Goal: Task Accomplishment & Management: Use online tool/utility

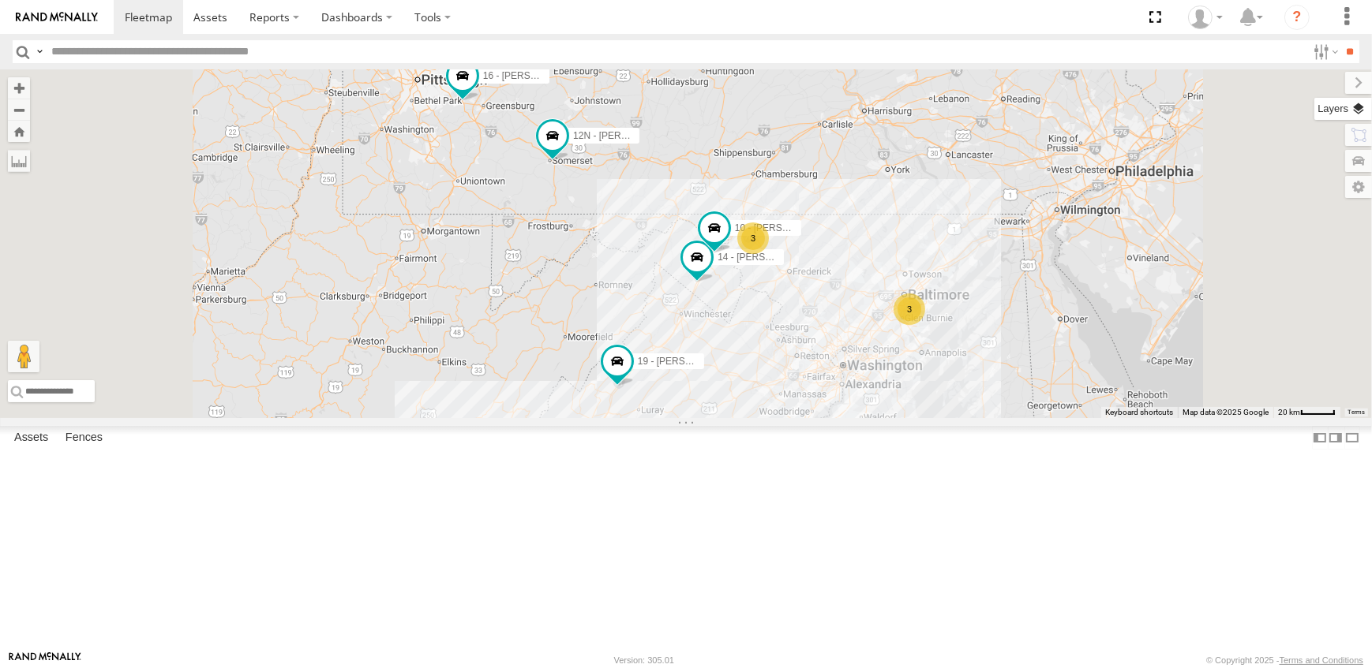
click at [1360, 101] on label at bounding box center [1343, 109] width 58 height 22
click at [0, 0] on span "Overlays" at bounding box center [0, 0] width 0 height 0
click at [0, 0] on span "Traffic" at bounding box center [0, 0] width 0 height 0
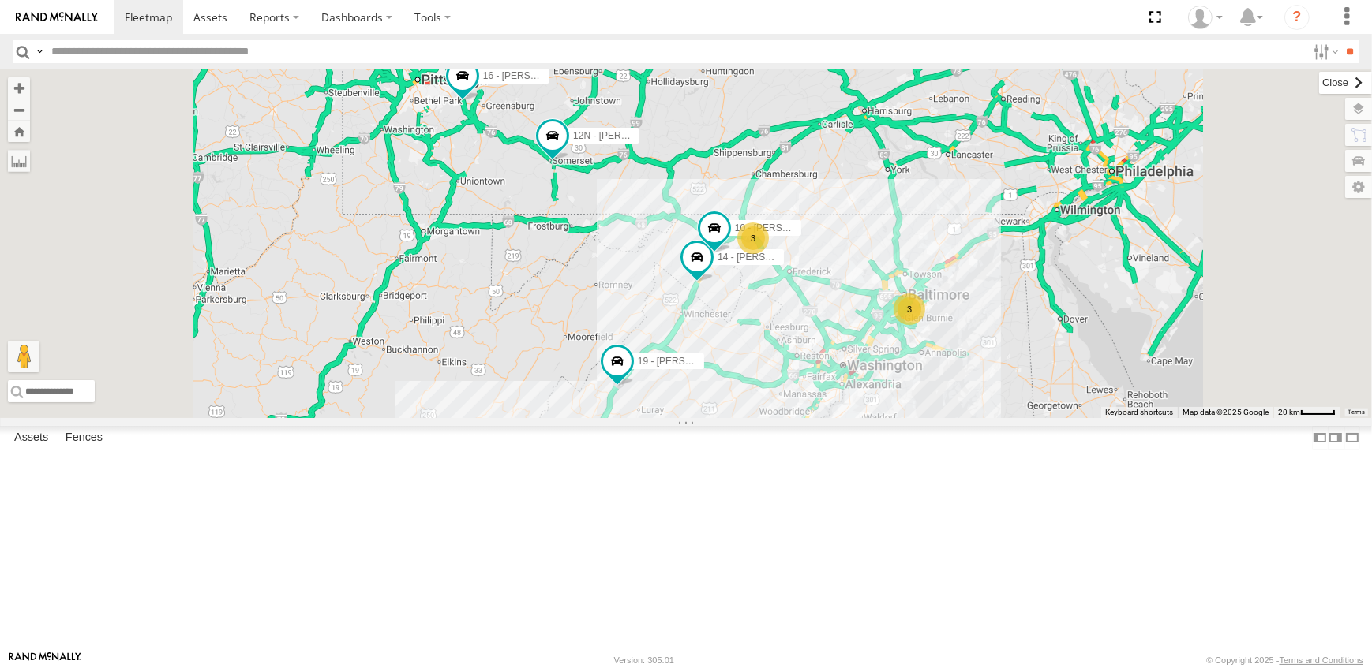
click at [1319, 80] on label at bounding box center [1345, 83] width 53 height 22
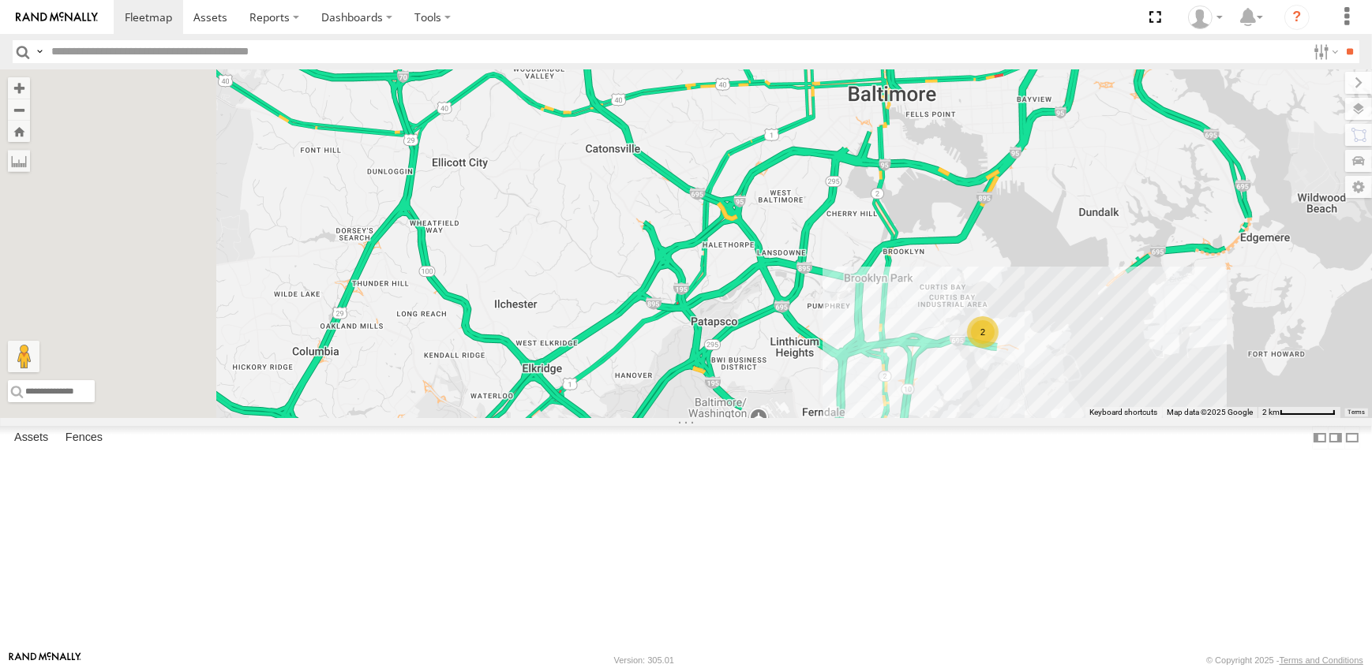
drag, startPoint x: 602, startPoint y: 219, endPoint x: 741, endPoint y: 385, distance: 216.8
click at [741, 385] on div "19 - MORGAN 14 - JERMAINE 12N - KAREN WESTSTAR 15N - JUSTIN 16 - DEAN 10 - JERR…" at bounding box center [686, 243] width 1372 height 349
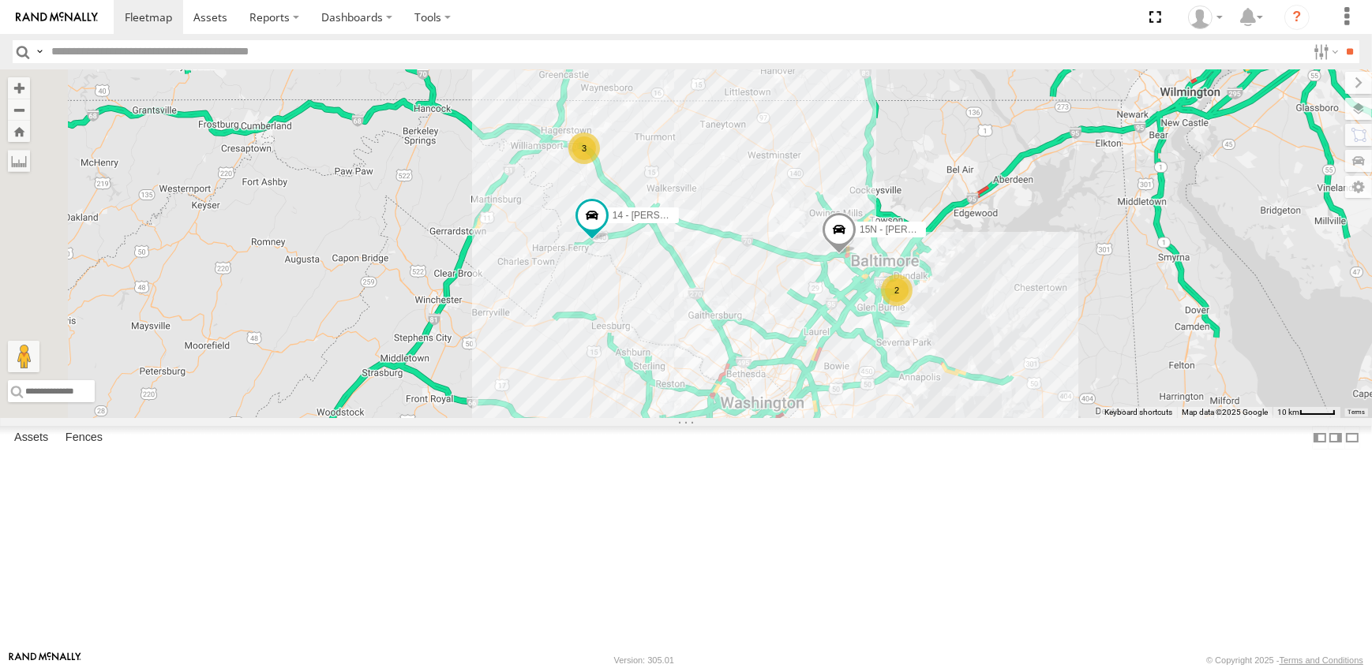
drag, startPoint x: 684, startPoint y: 473, endPoint x: 985, endPoint y: 485, distance: 300.9
click at [985, 418] on div "19 - MORGAN 14 - JERMAINE 12N - KAREN WESTSTAR 15N - JUSTIN 16 - DEAN 10 - JERR…" at bounding box center [686, 243] width 1372 height 349
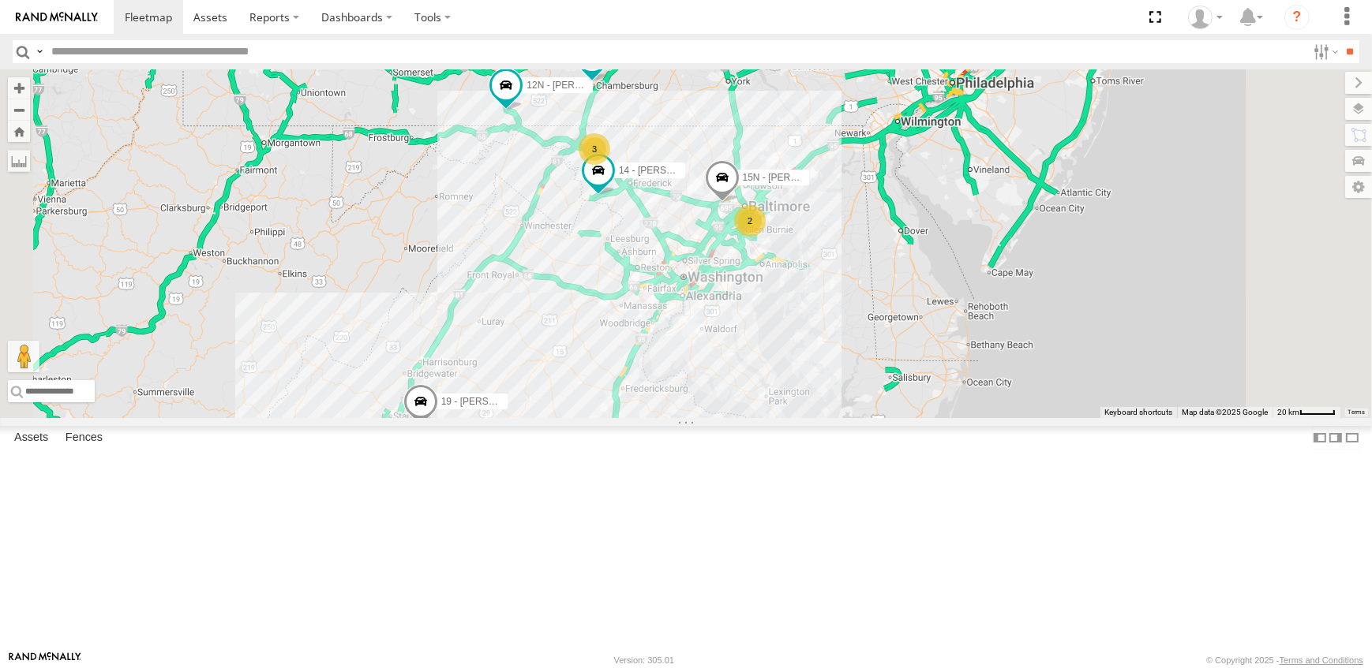
drag, startPoint x: 870, startPoint y: 599, endPoint x: 847, endPoint y: 481, distance: 119.9
click at [847, 418] on div "19 - MORGAN 14 - JERMAINE 12N - KAREN WESTSTAR 15N - JUSTIN 16 - DEAN 10 - JERR…" at bounding box center [686, 243] width 1372 height 349
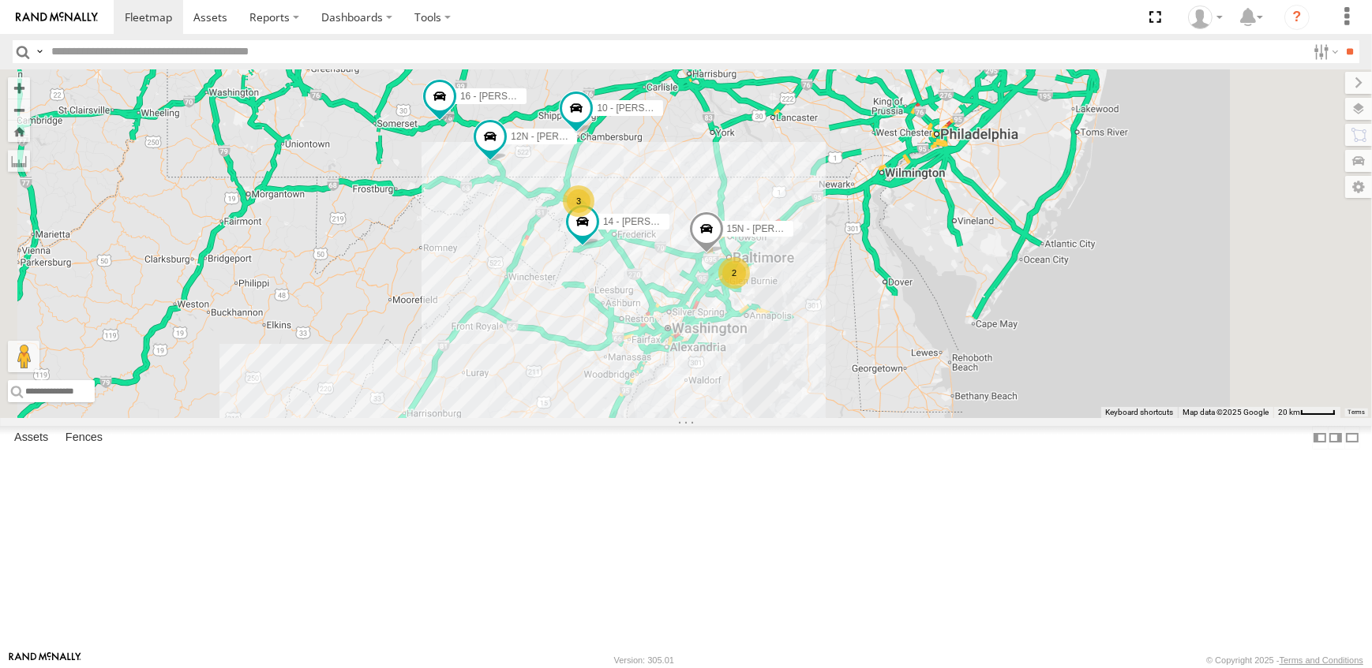
drag, startPoint x: 852, startPoint y: 410, endPoint x: 836, endPoint y: 463, distance: 55.2
click at [836, 418] on div "19 - MORGAN 14 - JERMAINE 12N - KAREN WESTSTAR 15N - JUSTIN 16 - DEAN 10 - JERR…" at bounding box center [686, 243] width 1372 height 349
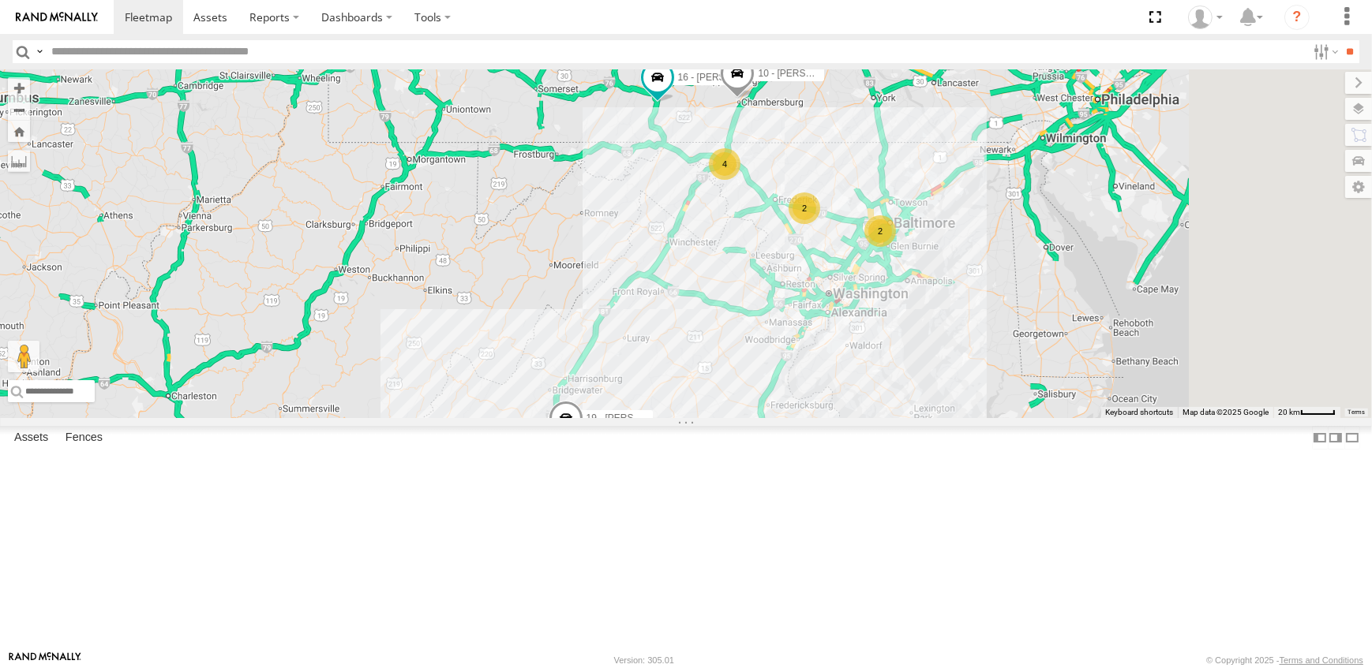
drag, startPoint x: 1171, startPoint y: 337, endPoint x: 1083, endPoint y: 326, distance: 89.1
click at [1083, 326] on div "19 - MORGAN 16 - DEAN 10 - JERRY 2 2 4" at bounding box center [686, 243] width 1372 height 349
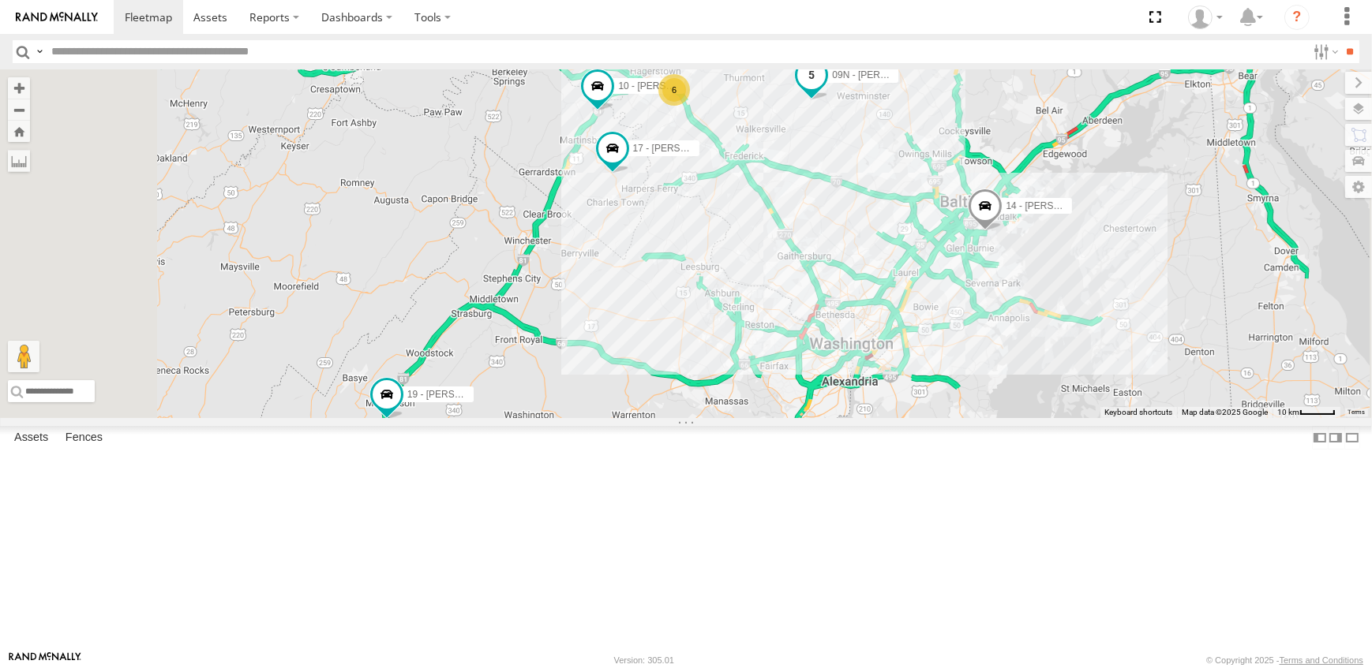
click at [825, 90] on span at bounding box center [811, 76] width 28 height 28
click at [802, 58] on link at bounding box center [782, 50] width 40 height 15
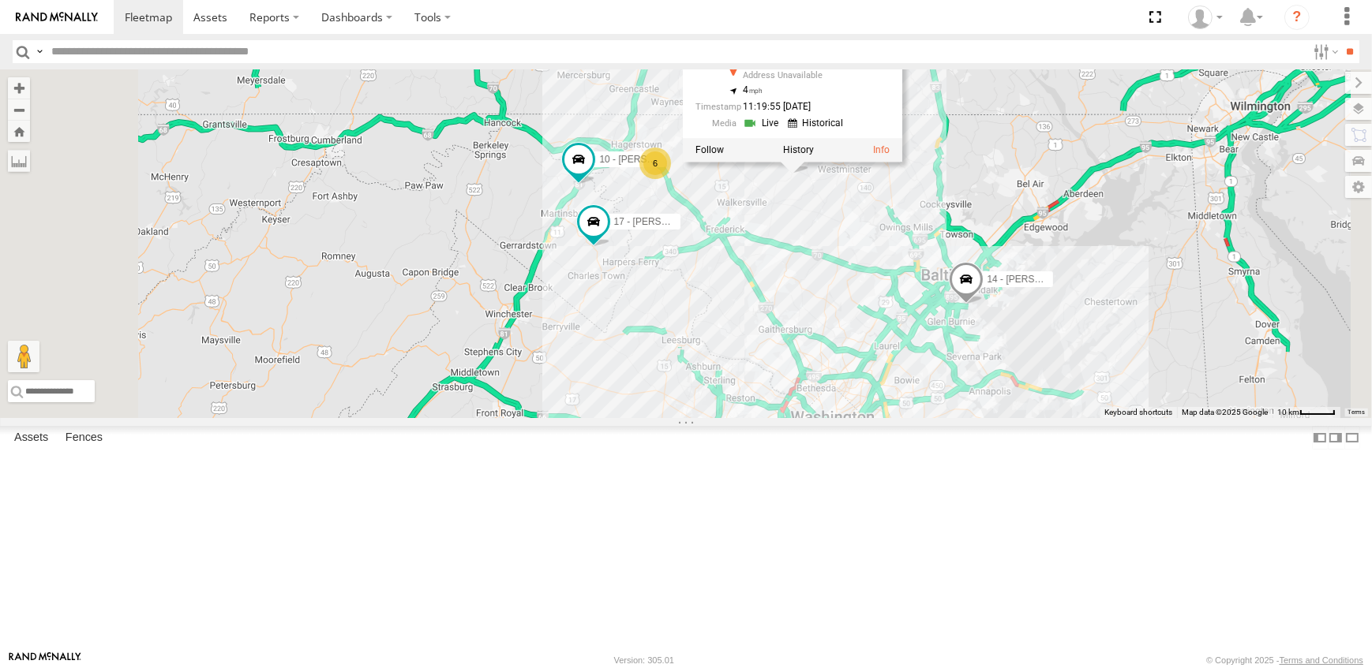
drag, startPoint x: 1214, startPoint y: 152, endPoint x: 1184, endPoint y: 254, distance: 106.3
click at [1184, 254] on div "19 - MORGAN 09N - RICK 17 - JEFF 14 - JERMAINE 6 10 - JERRY 09N - RICK All Asse…" at bounding box center [686, 243] width 1372 height 349
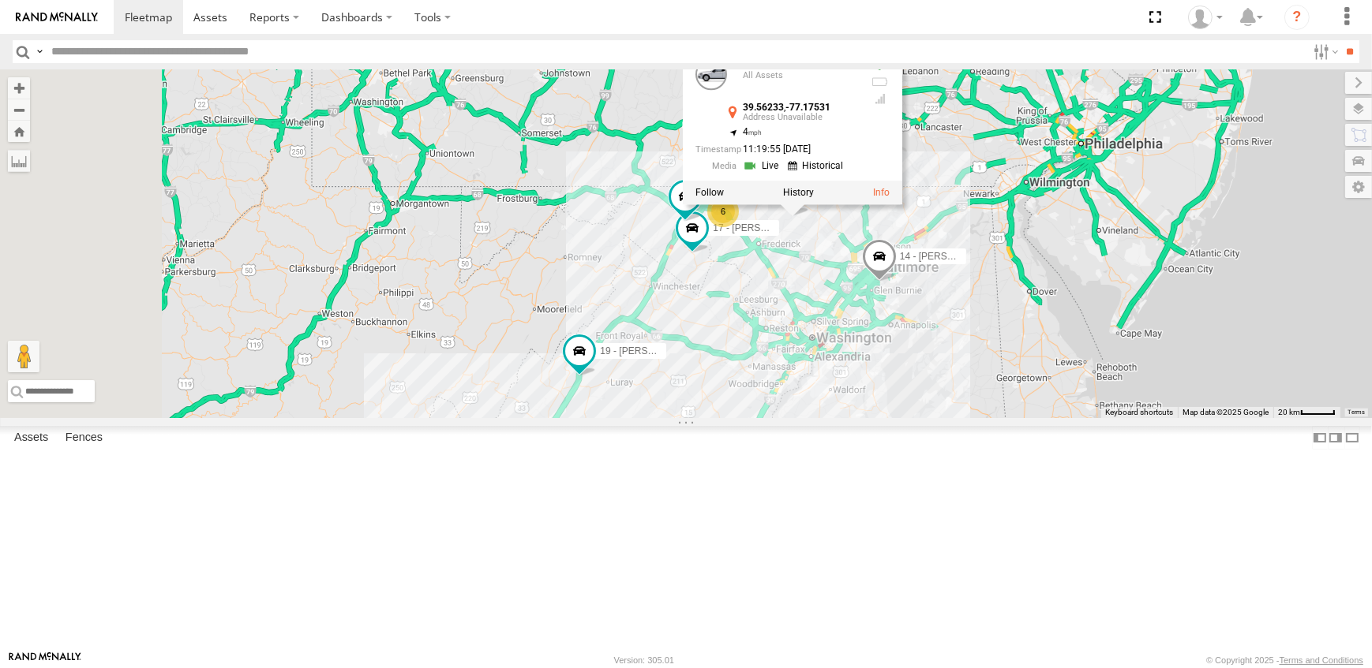
click at [1001, 351] on div "19 - MORGAN 09N - RICK 17 - JEFF 14 - JERMAINE 10 - JERRY 09N - RICK All Assets…" at bounding box center [686, 243] width 1372 height 349
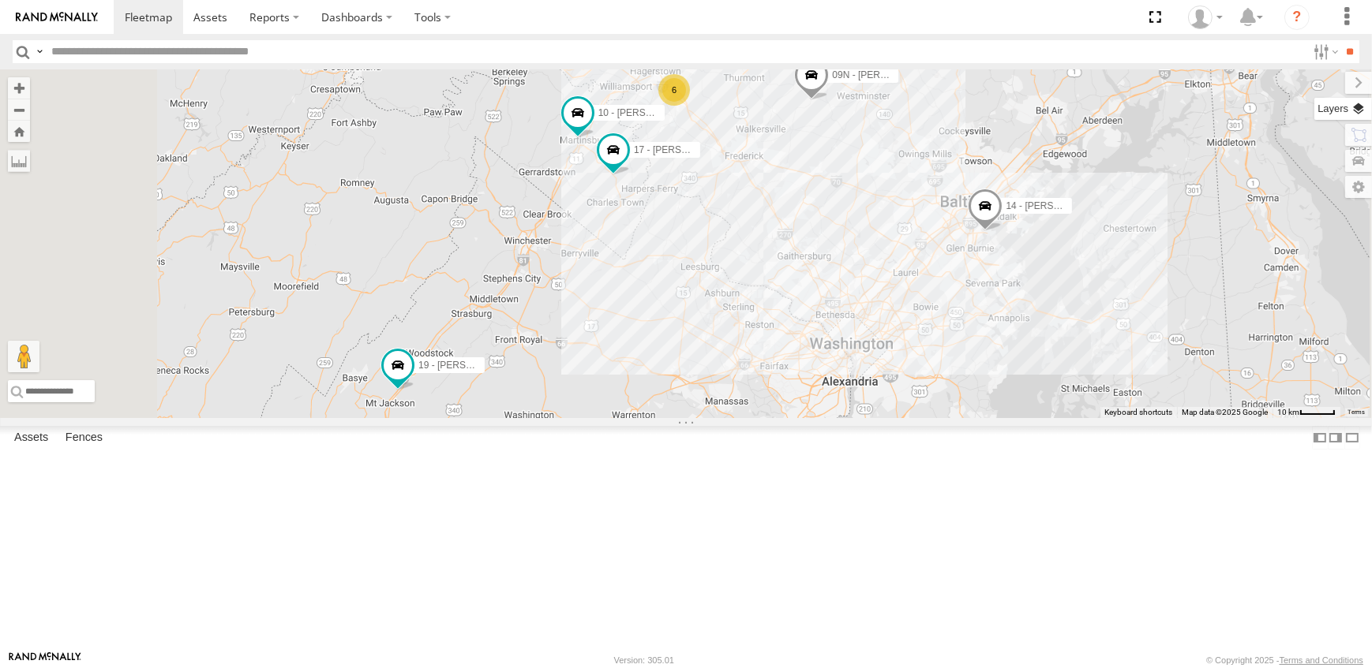
click at [1357, 103] on label at bounding box center [1343, 109] width 58 height 22
click at [0, 0] on span "Overlays" at bounding box center [0, 0] width 0 height 0
click at [0, 0] on span "Traffic" at bounding box center [0, 0] width 0 height 0
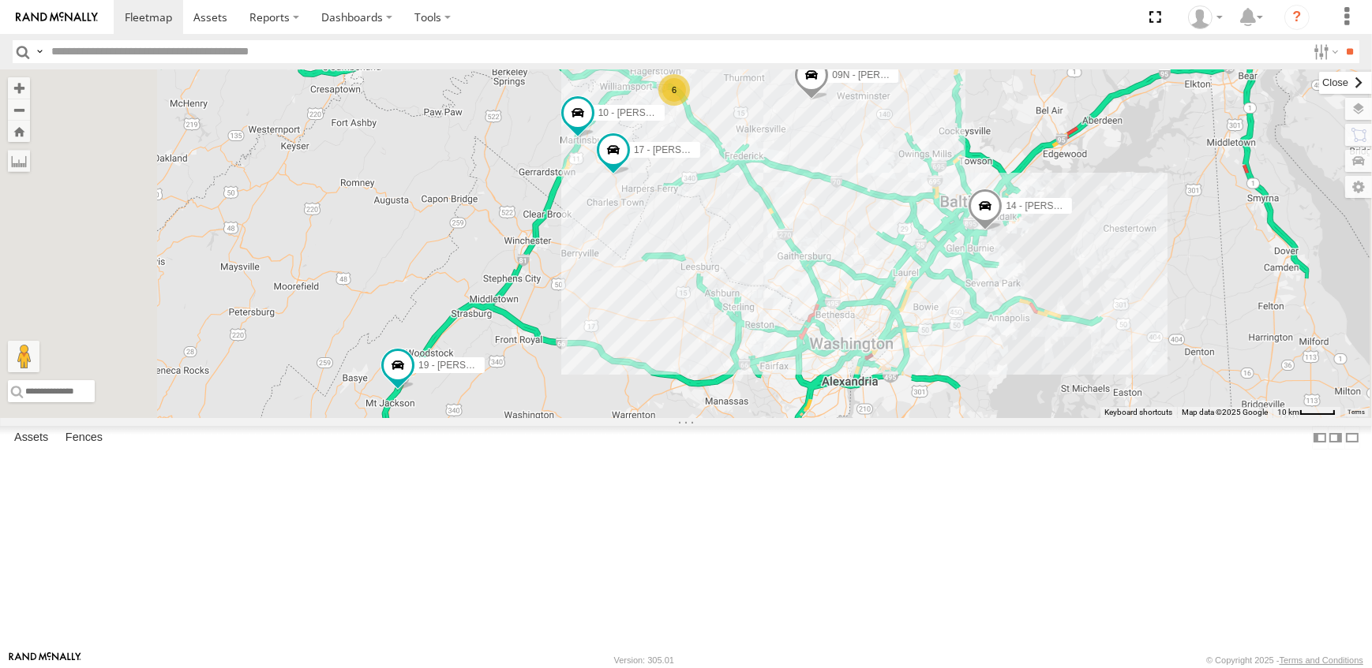
click at [1319, 79] on label at bounding box center [1345, 83] width 53 height 22
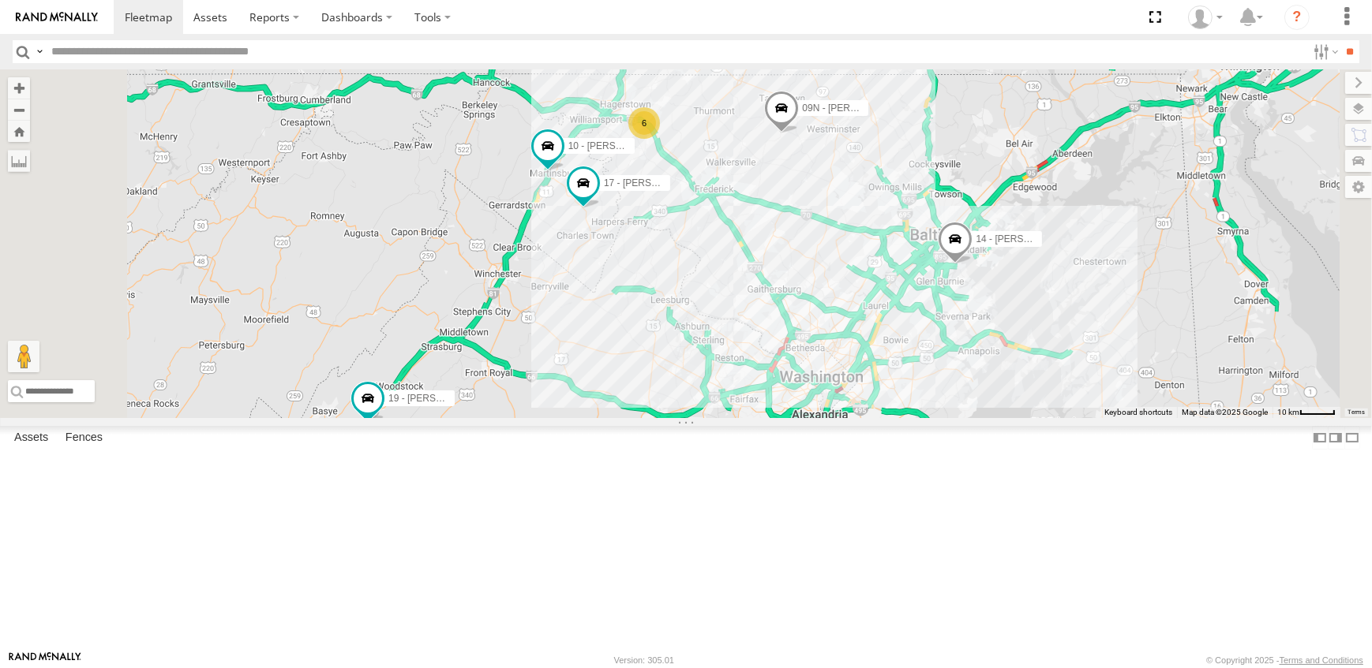
drag, startPoint x: 996, startPoint y: 394, endPoint x: 963, endPoint y: 428, distance: 48.0
click at [963, 418] on div "19 - MORGAN 09N - RICK 17 - JEFF 14 - JERMAINE 6 10 - JERRY" at bounding box center [686, 243] width 1372 height 349
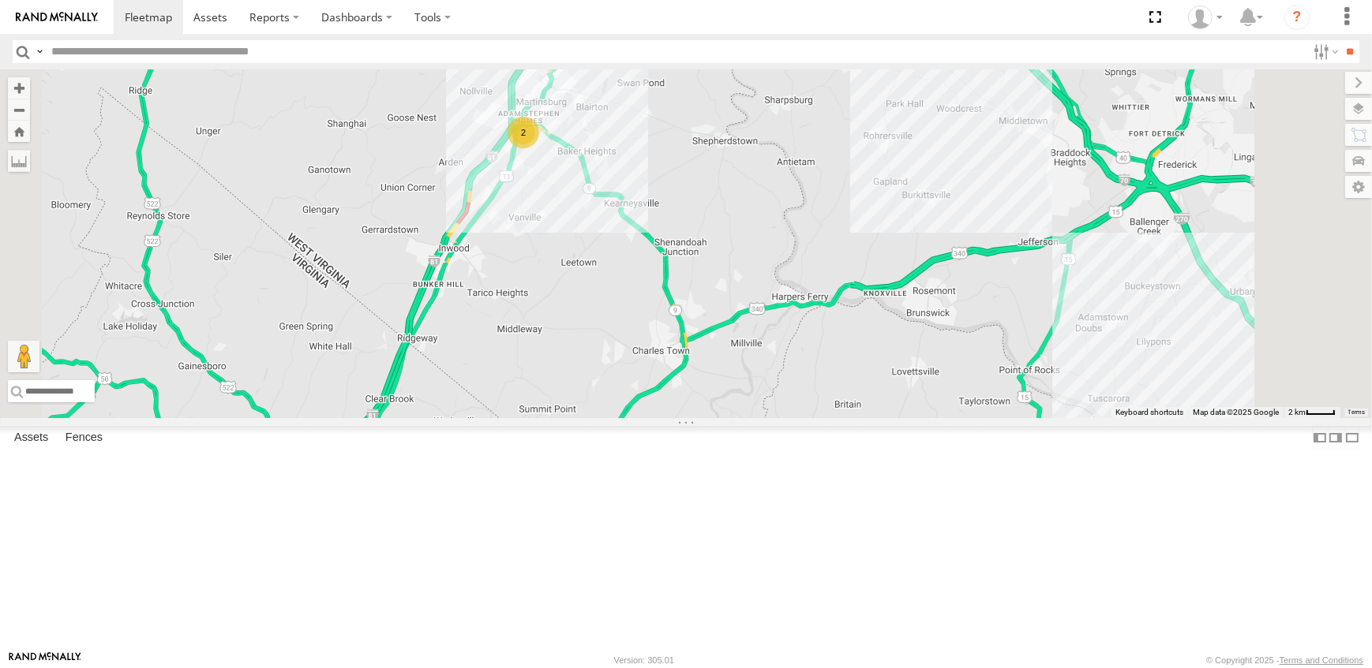
click at [539, 148] on div "2" at bounding box center [523, 133] width 32 height 32
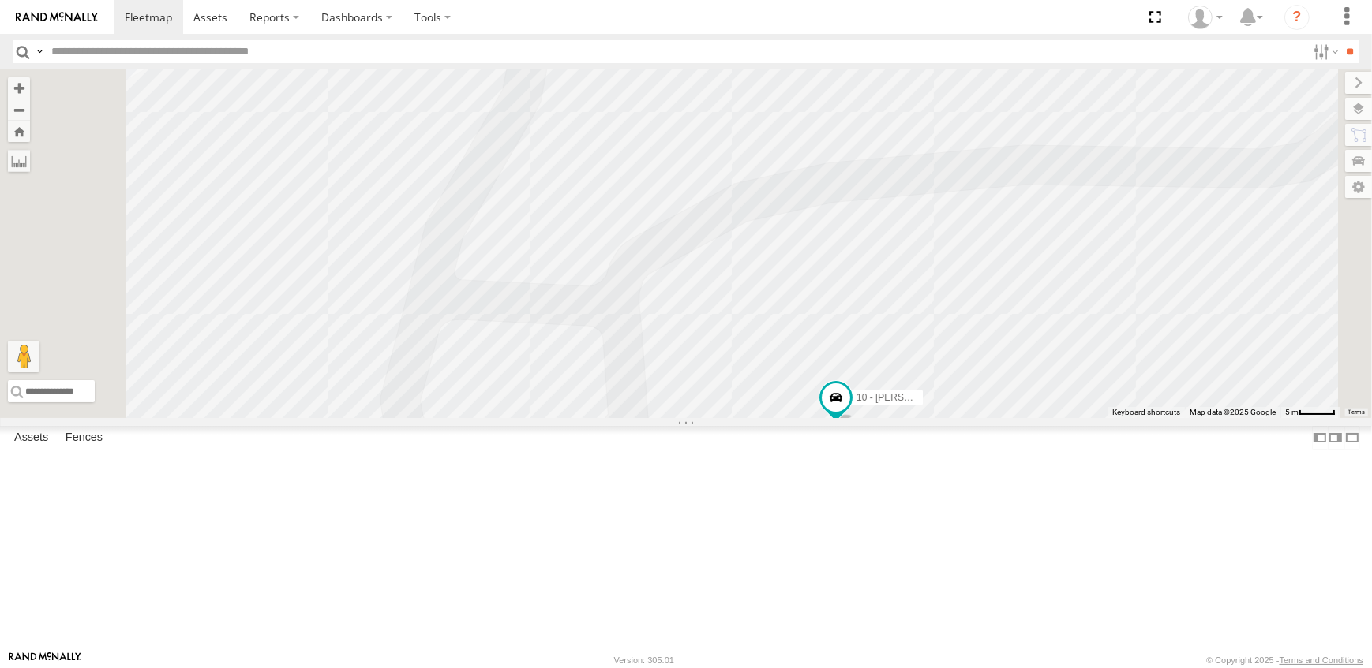
click at [842, 307] on div "19 - MORGAN 09N - RICK 14 - JERMAINE 17 - JEFF 10 - JERRY" at bounding box center [686, 243] width 1372 height 349
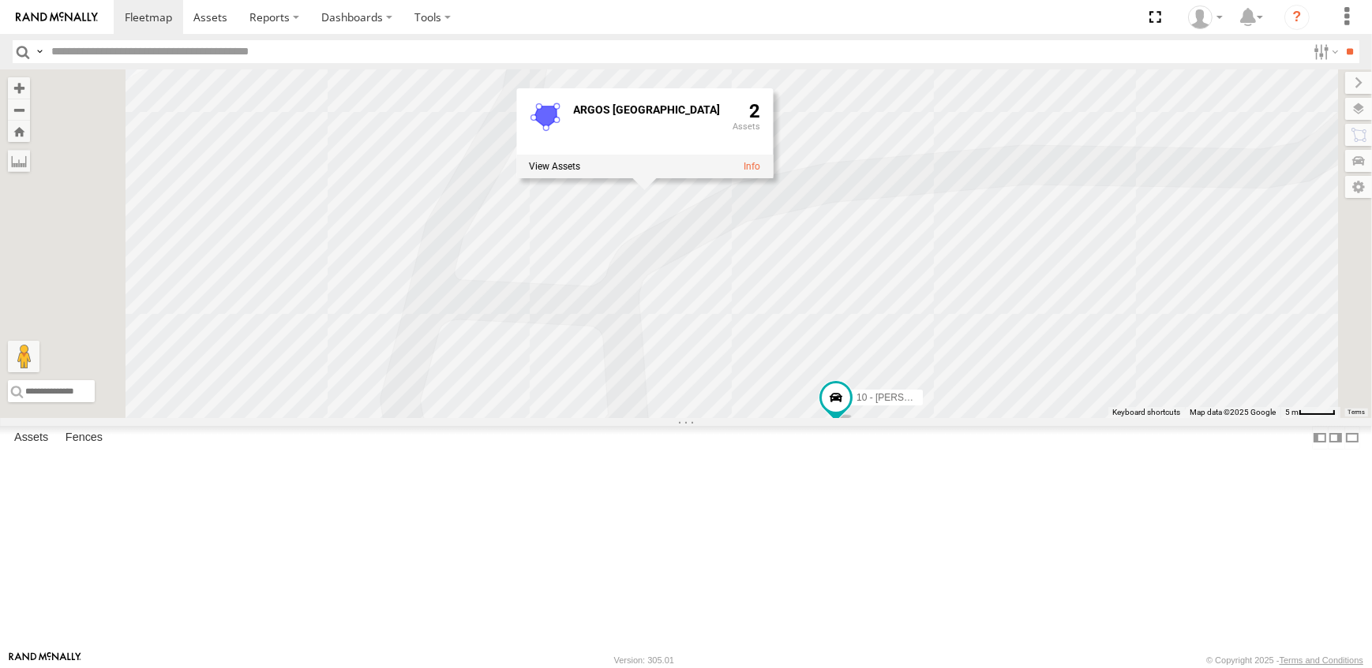
click at [796, 44] on input "text" at bounding box center [675, 51] width 1261 height 23
click at [0, 0] on link at bounding box center [0, 0] width 0 height 0
click at [777, 402] on div "19 - MORGAN 09N - RICK 14 - JERMAINE 17 - JEFF 10 - JERRY ARGOS MARTINSBURG 2" at bounding box center [686, 243] width 1372 height 349
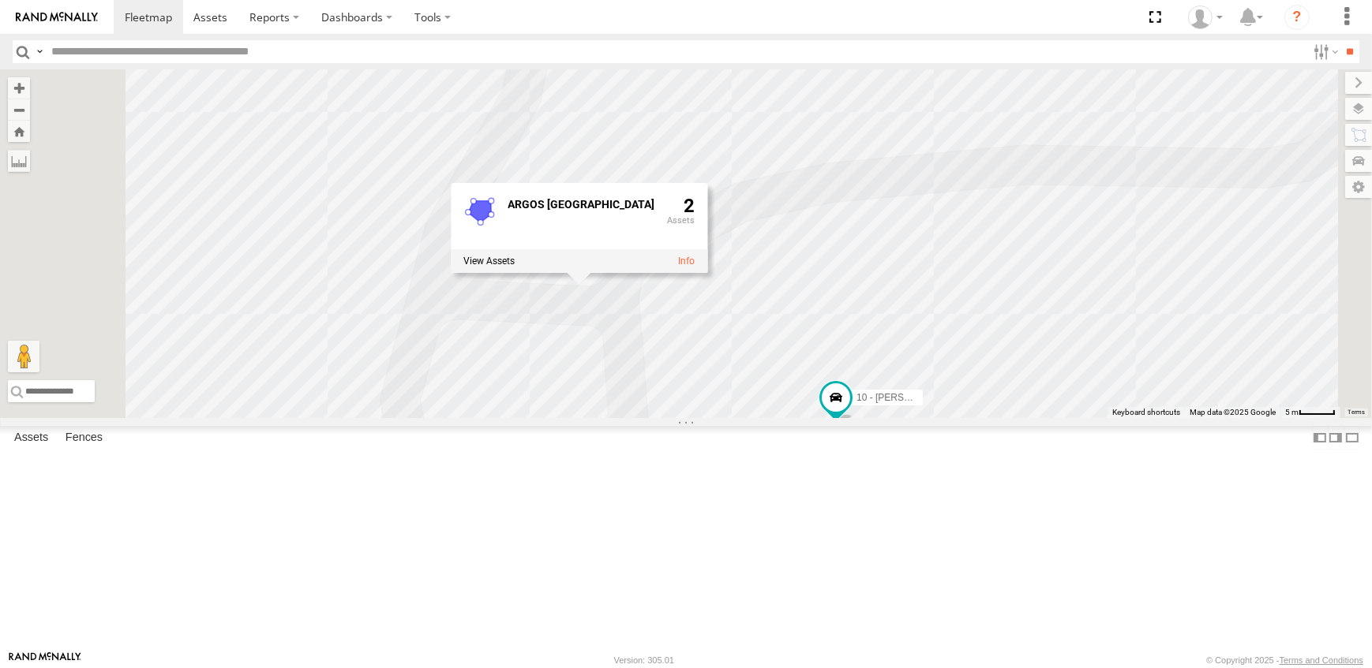
click at [985, 57] on input "text" at bounding box center [675, 51] width 1261 height 23
click at [0, 0] on div "19 - MORGAN All Assets I-81 Strasburg 38.97733 -78.42312 Video 09N - RICK All A…" at bounding box center [0, 0] width 0 height 0
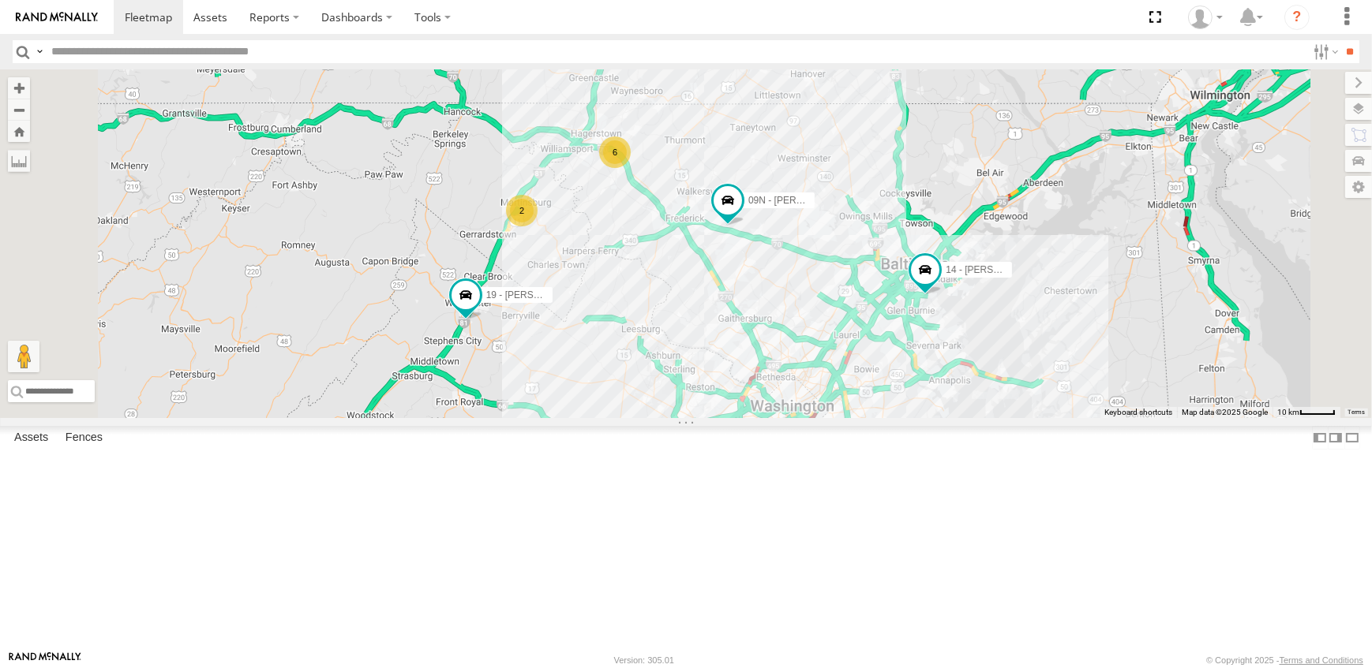
click at [0, 0] on link at bounding box center [0, 0] width 0 height 0
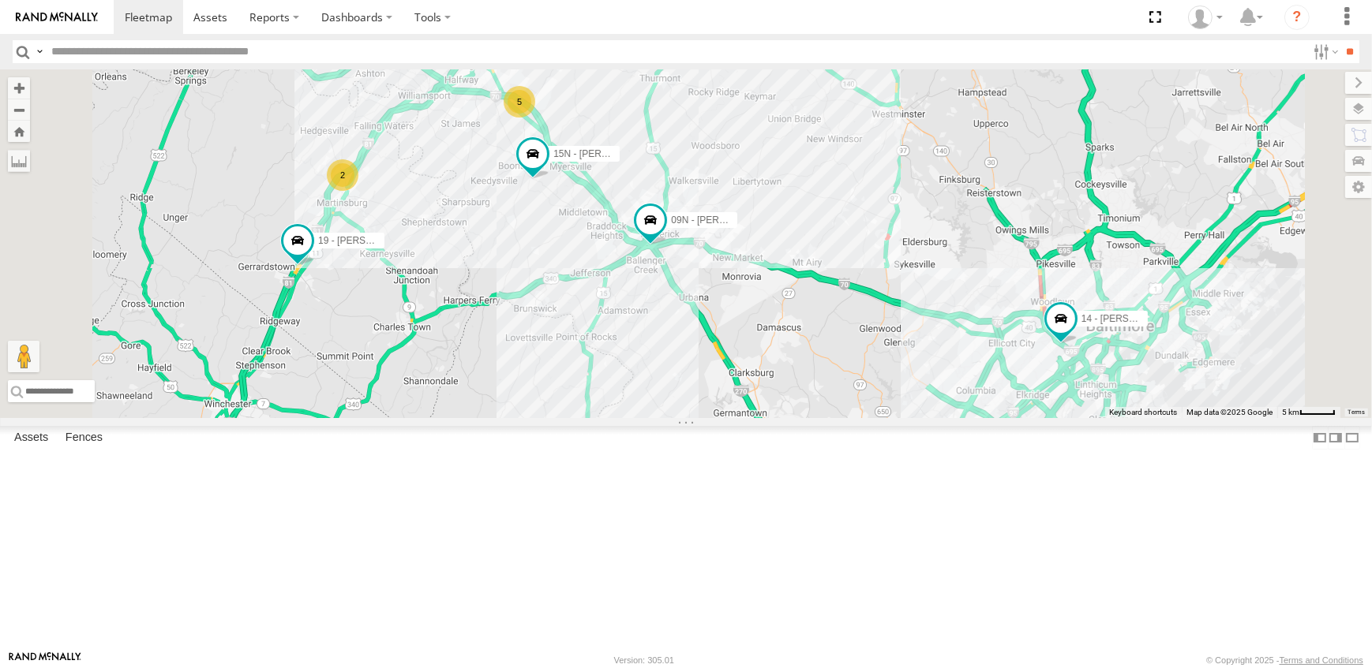
click at [0, 0] on span at bounding box center [0, 0] width 0 height 0
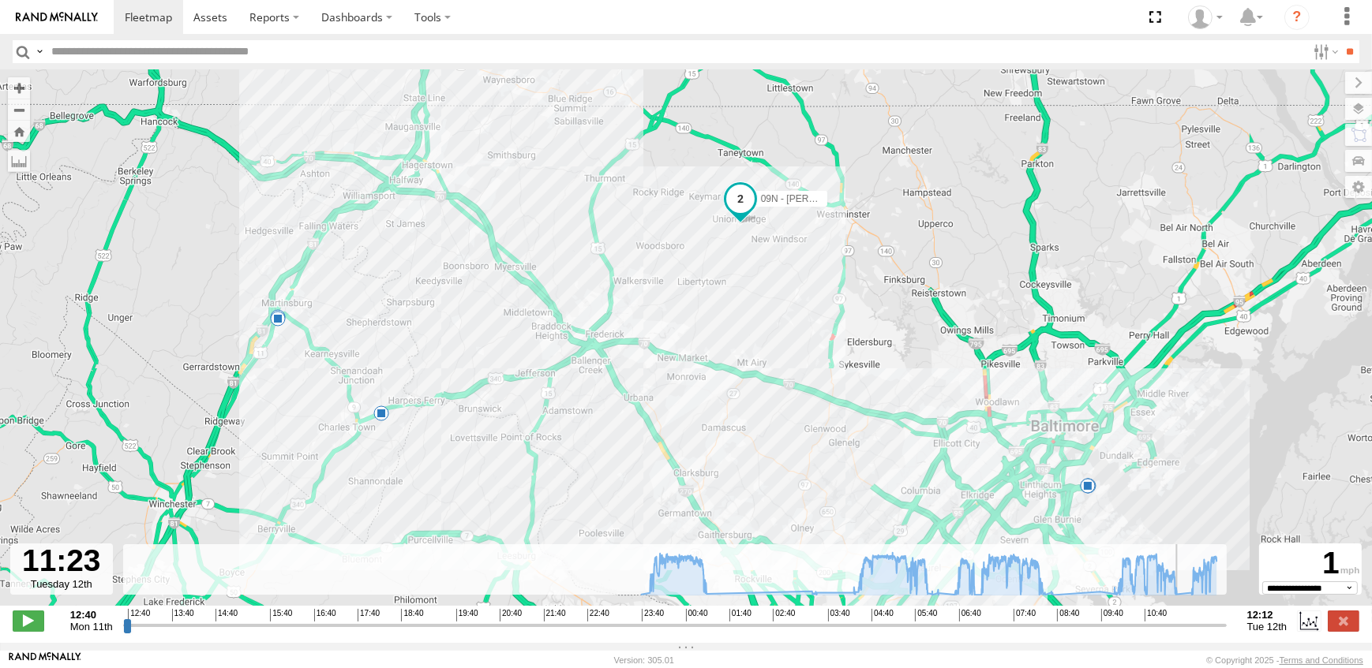
drag, startPoint x: 125, startPoint y: 637, endPoint x: 1182, endPoint y: 663, distance: 1057.8
click at [1184, 633] on input "range" at bounding box center [674, 625] width 1103 height 15
drag, startPoint x: 1184, startPoint y: 634, endPoint x: 1193, endPoint y: 635, distance: 8.7
click at [1191, 633] on input "range" at bounding box center [674, 625] width 1103 height 15
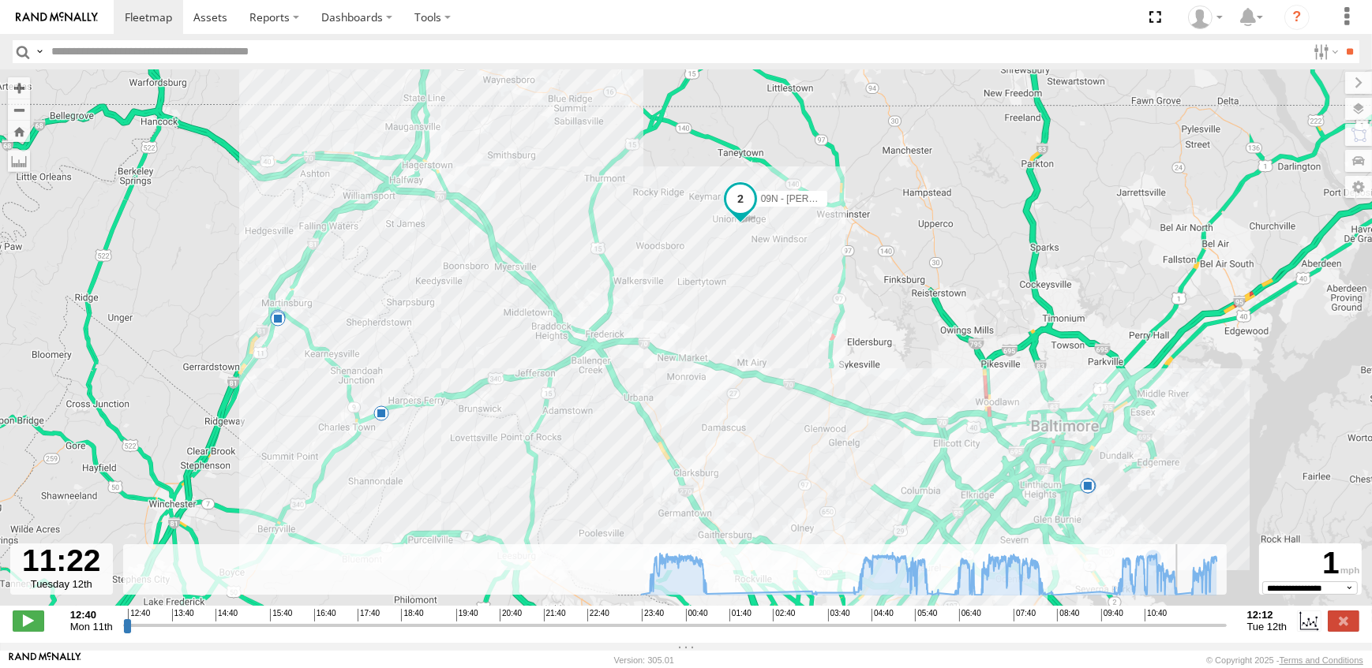
drag, startPoint x: 1192, startPoint y: 633, endPoint x: 1183, endPoint y: 638, distance: 10.3
click at [1183, 633] on input "range" at bounding box center [674, 625] width 1103 height 15
drag, startPoint x: 1181, startPoint y: 633, endPoint x: 1192, endPoint y: 637, distance: 12.5
type input "**********"
click at [1192, 633] on input "range" at bounding box center [674, 625] width 1103 height 15
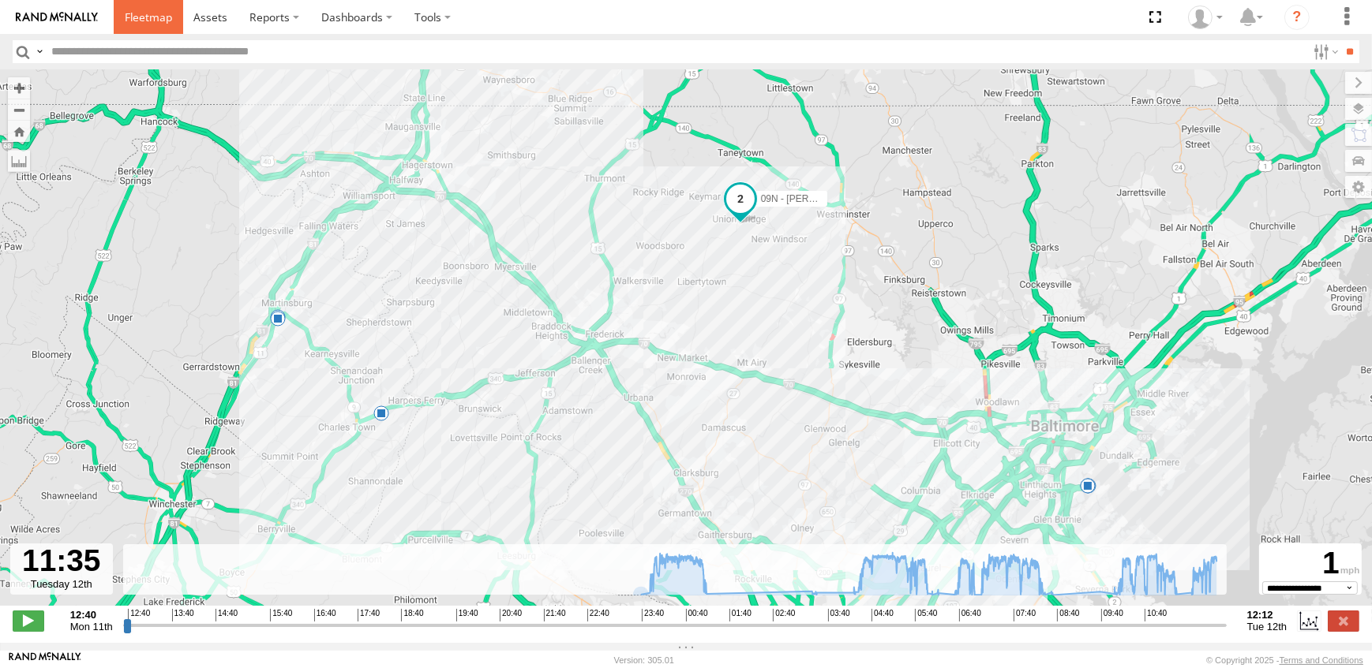
click at [140, 13] on span at bounding box center [148, 16] width 47 height 15
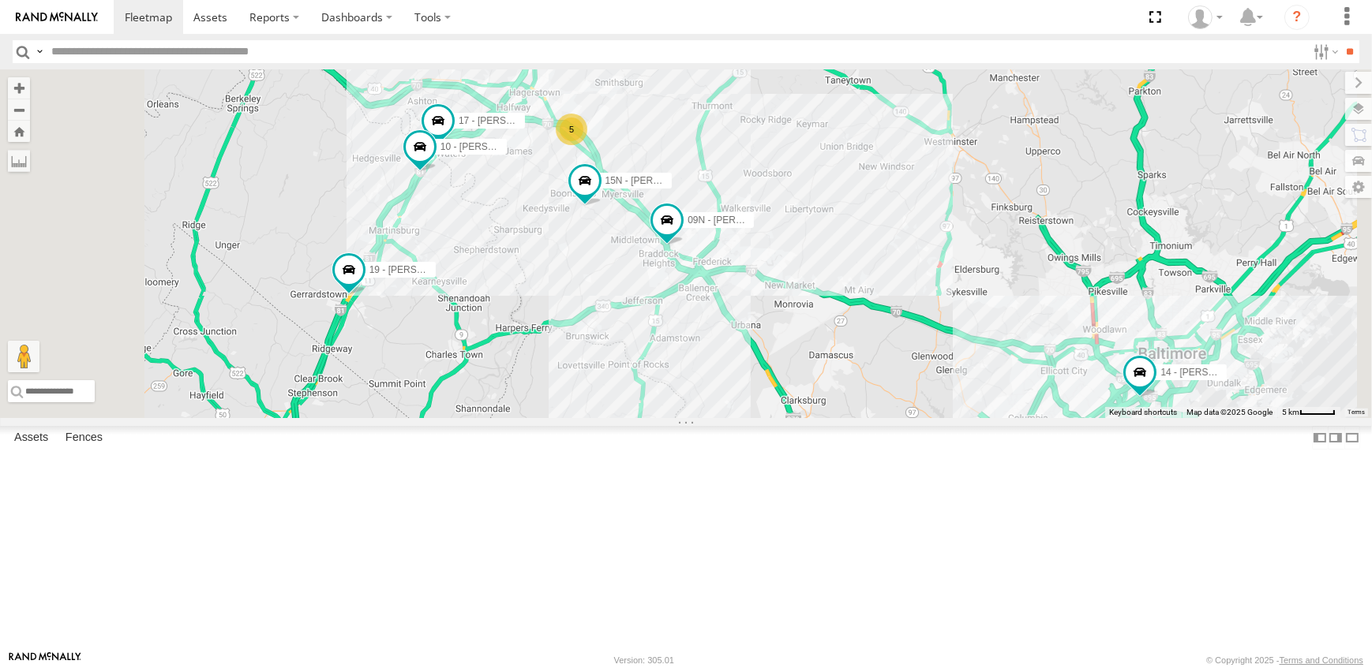
drag, startPoint x: 819, startPoint y: 445, endPoint x: 879, endPoint y: 466, distance: 63.4
click at [879, 418] on div "19 - [PERSON_NAME] 09N - [PERSON_NAME] 17 - [PERSON_NAME] 14 - [PERSON_NAME] 5 …" at bounding box center [686, 243] width 1372 height 349
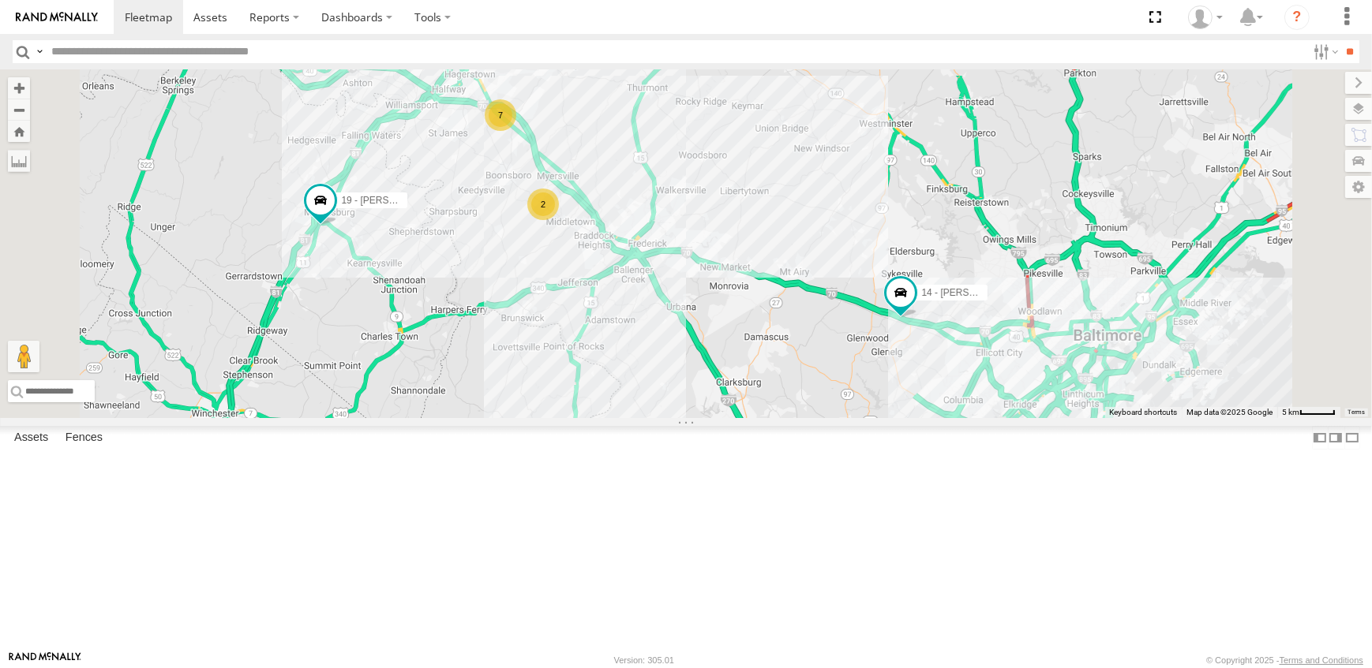
drag, startPoint x: 922, startPoint y: 406, endPoint x: 893, endPoint y: 440, distance: 44.2
click at [893, 418] on div "19 - [PERSON_NAME] 14 - [PERSON_NAME] 2 7" at bounding box center [686, 243] width 1372 height 349
click at [0, 0] on link at bounding box center [0, 0] width 0 height 0
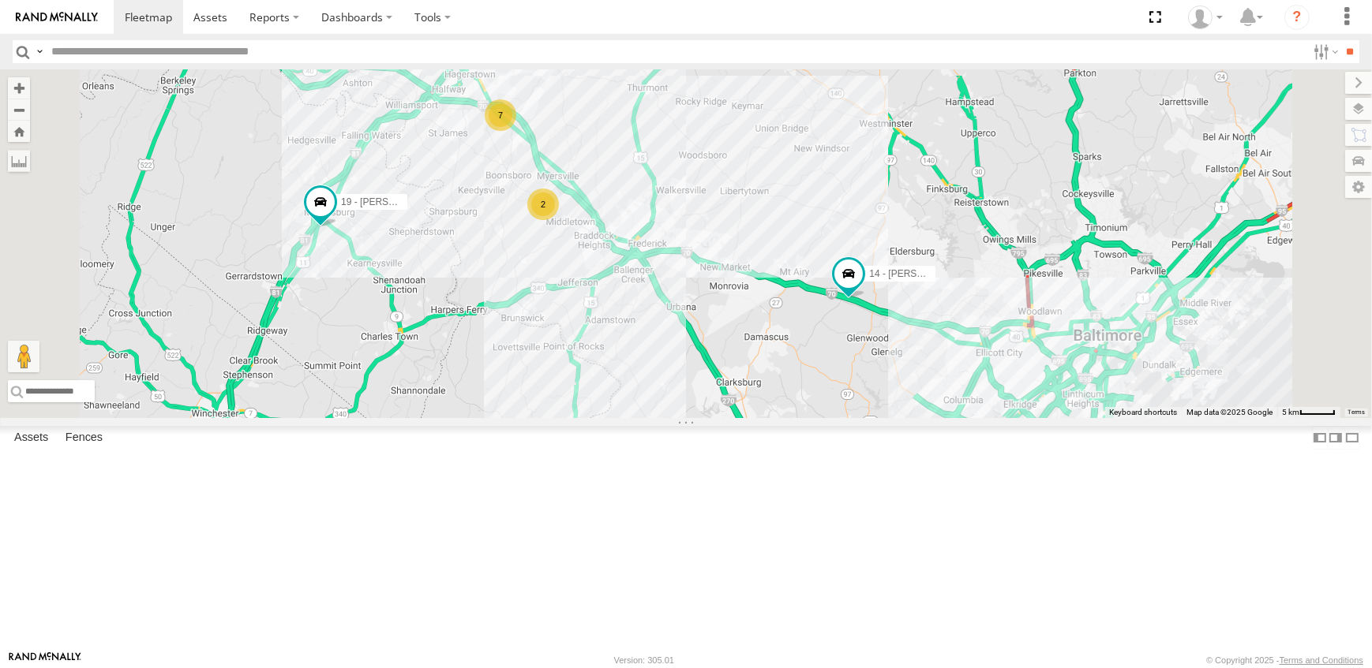
click at [0, 0] on link at bounding box center [0, 0] width 0 height 0
